Goal: Task Accomplishment & Management: Complete application form

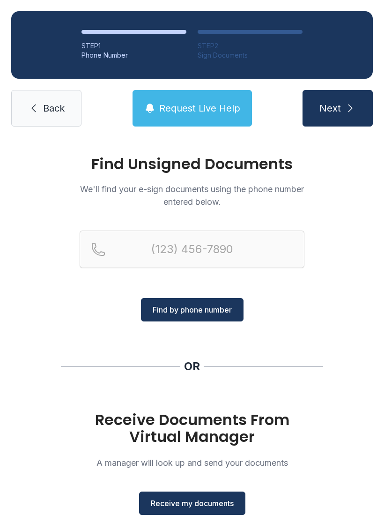
click at [205, 506] on span "Receive my documents" at bounding box center [192, 503] width 83 height 11
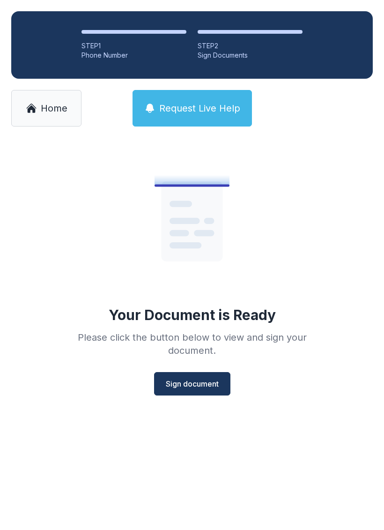
click at [205, 383] on span "Sign document" at bounding box center [192, 383] width 53 height 11
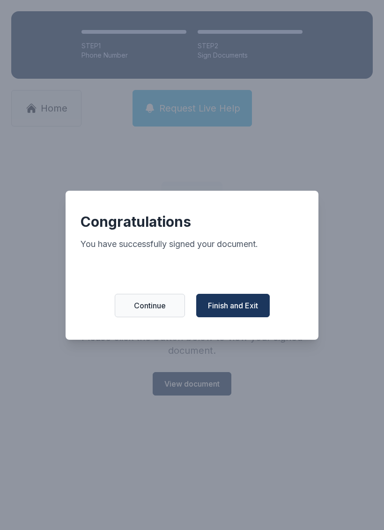
click at [243, 311] on span "Finish and Exit" at bounding box center [233, 305] width 50 height 11
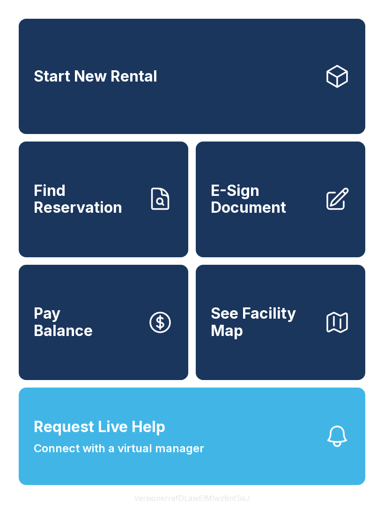
click at [301, 217] on span "E-Sign Document" at bounding box center [264, 199] width 106 height 34
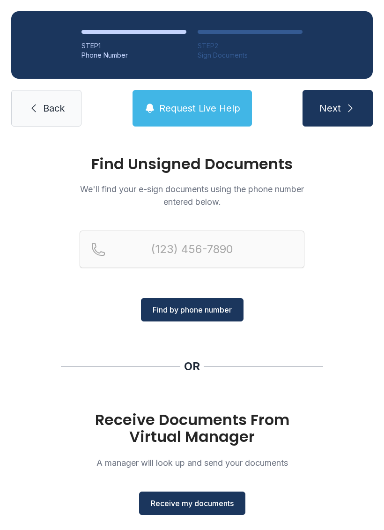
click at [214, 510] on button "Receive my documents" at bounding box center [192, 503] width 106 height 23
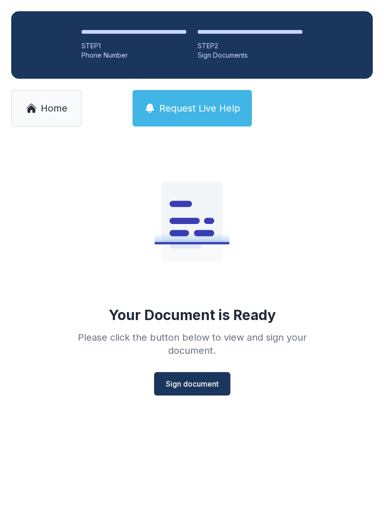
click at [198, 378] on span "Sign document" at bounding box center [192, 383] width 53 height 11
